Goal: Information Seeking & Learning: Learn about a topic

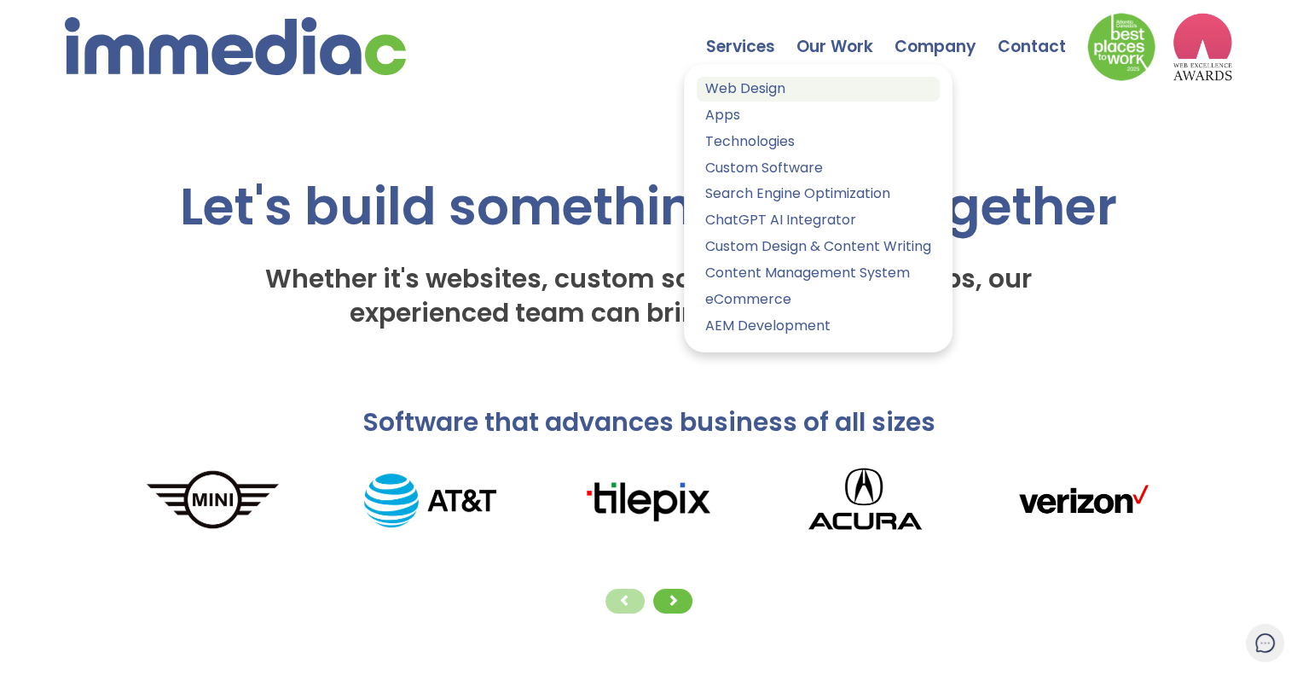
click at [738, 85] on link "Web Design" at bounding box center [818, 89] width 243 height 25
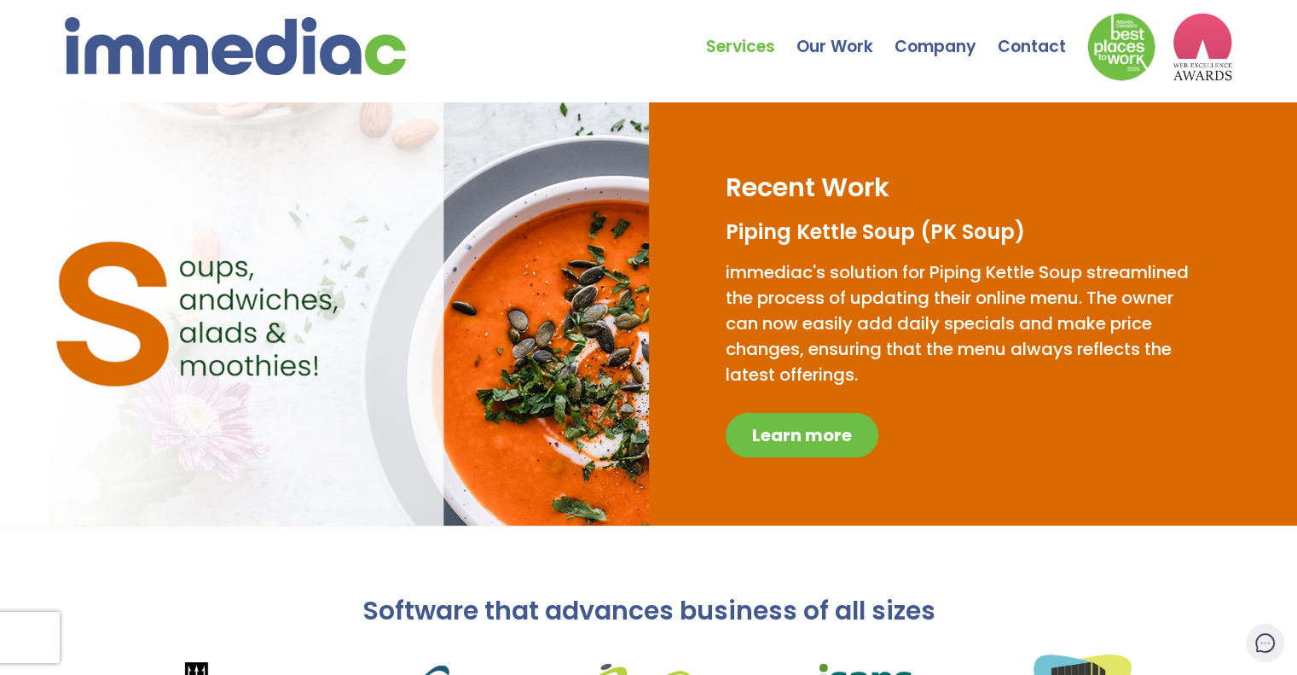
click at [771, 429] on span "Learn more" at bounding box center [802, 435] width 100 height 24
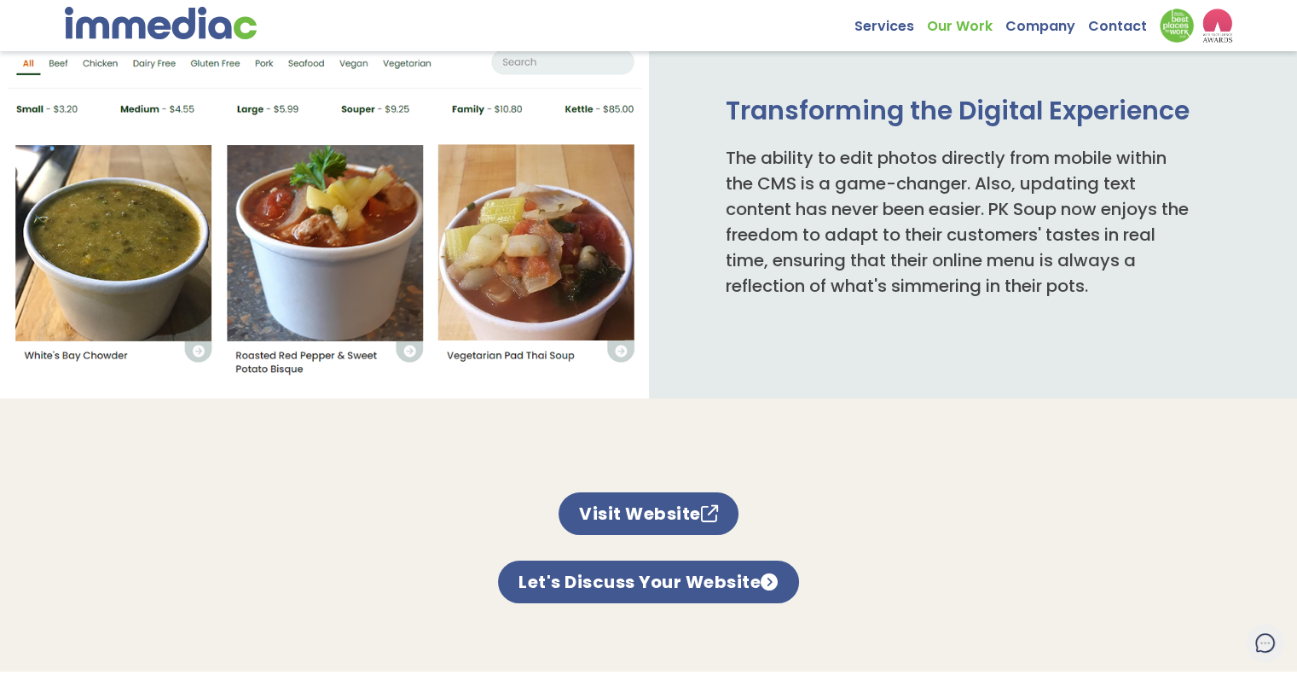
scroll to position [1022, 0]
